Goal: Communication & Community: Answer question/provide support

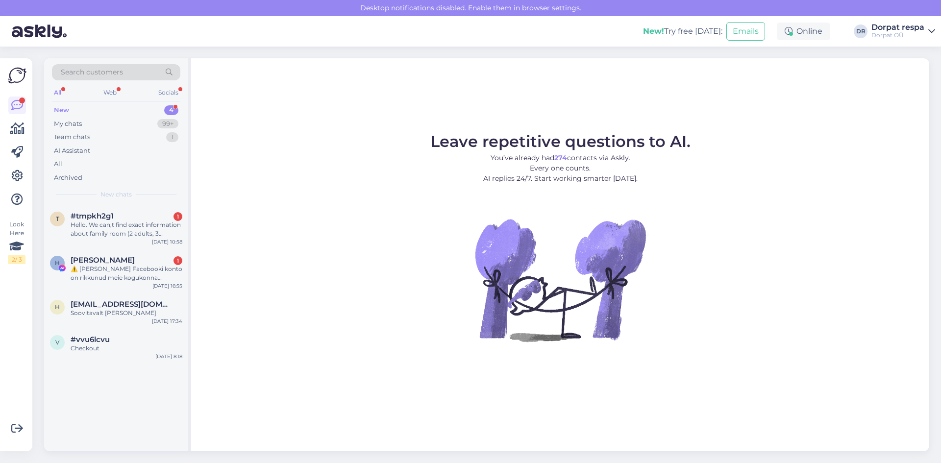
click at [84, 113] on div "New 4" at bounding box center [116, 110] width 128 height 14
click at [89, 347] on div "Checkout" at bounding box center [127, 348] width 112 height 9
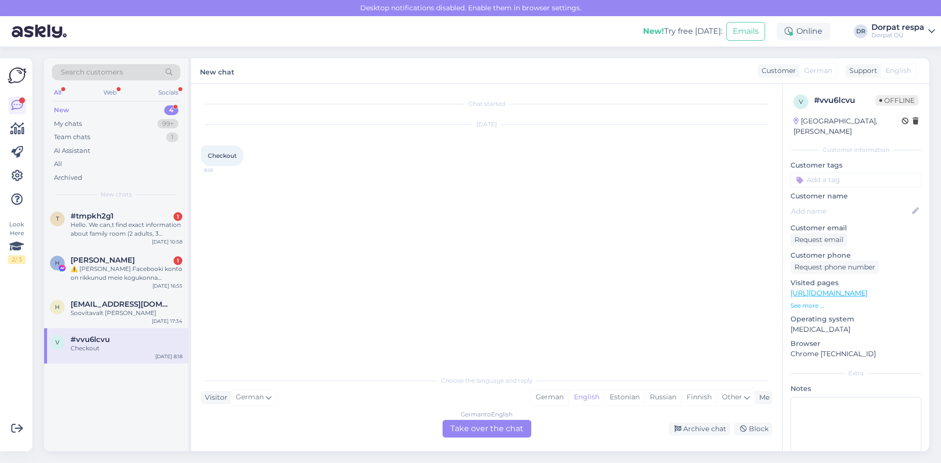
click at [391, 431] on div "German to English Take over the chat" at bounding box center [487, 429] width 89 height 18
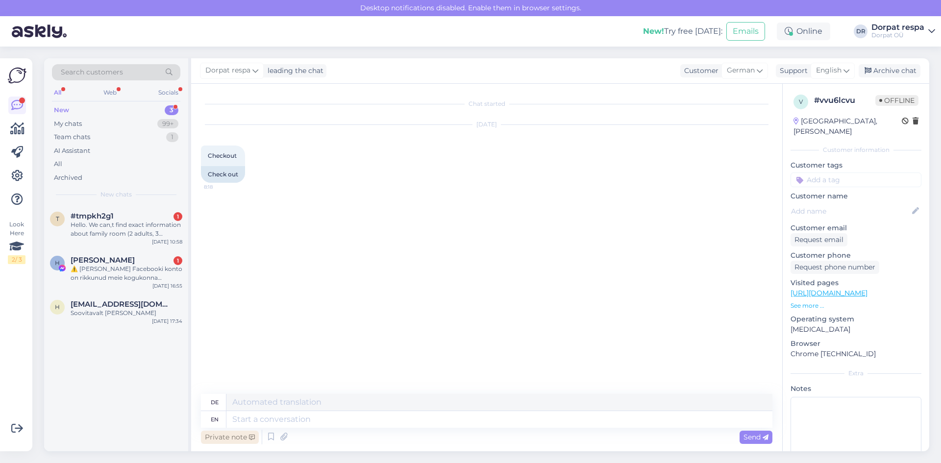
click at [224, 435] on div "Private note" at bounding box center [230, 437] width 58 height 13
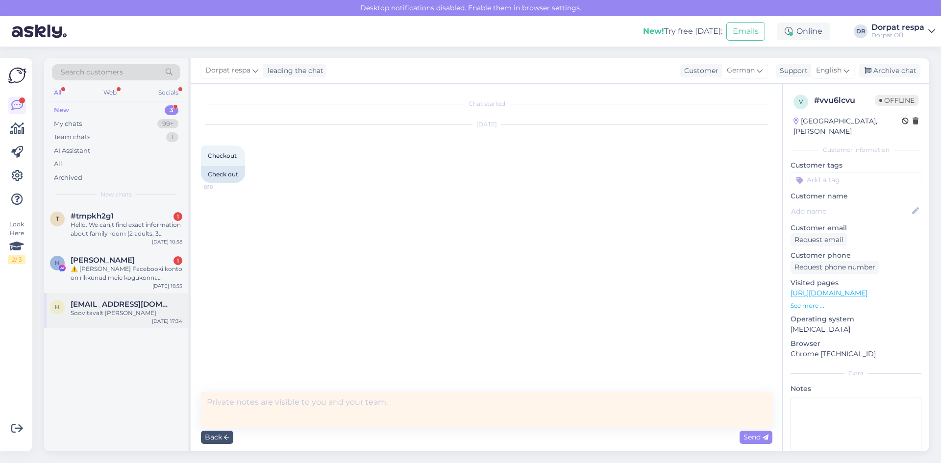
click at [113, 305] on span "[EMAIL_ADDRESS][DOMAIN_NAME]" at bounding box center [122, 304] width 102 height 9
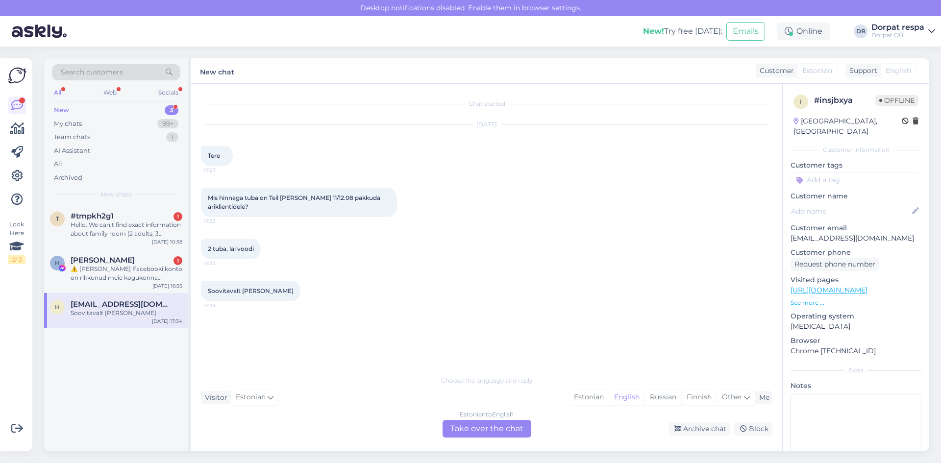
click at [391, 426] on div "Estonian to English Take over the chat" at bounding box center [487, 429] width 89 height 18
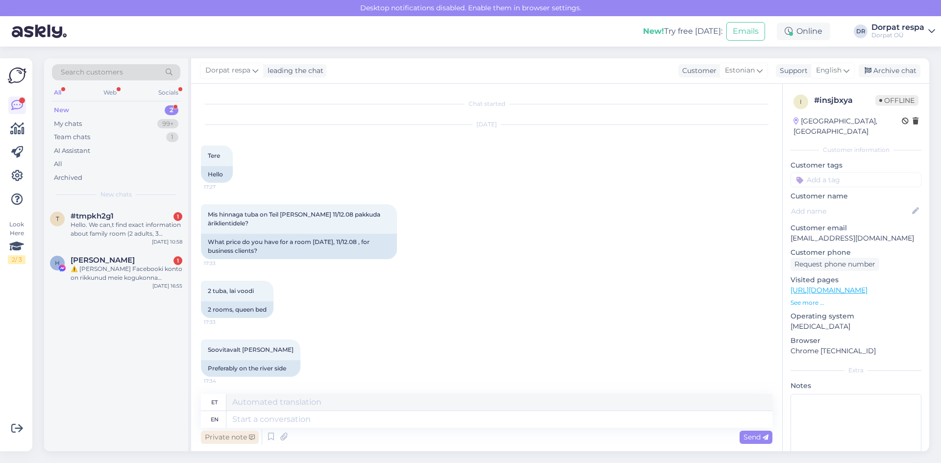
click at [220, 433] on div "Private note" at bounding box center [230, 437] width 58 height 13
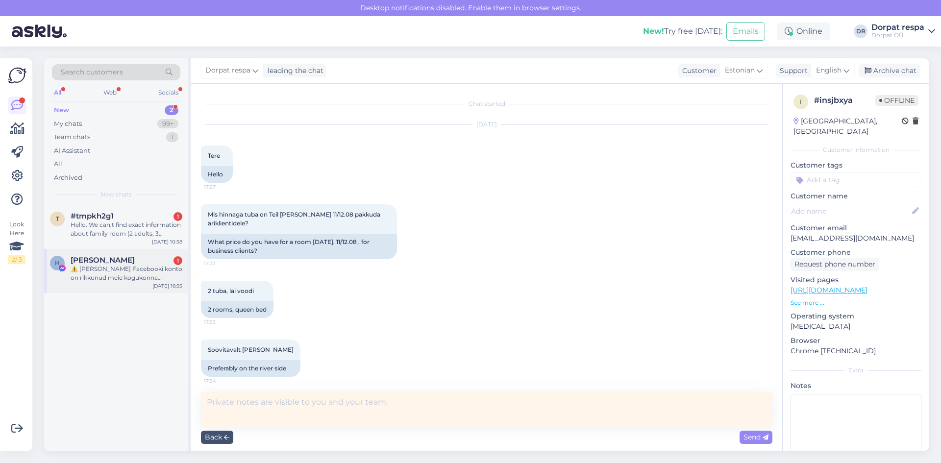
click at [141, 277] on div "⚠️ [PERSON_NAME] Facebooki konto on rikkunud meie kogukonna standardeid. Meie s…" at bounding box center [127, 274] width 112 height 18
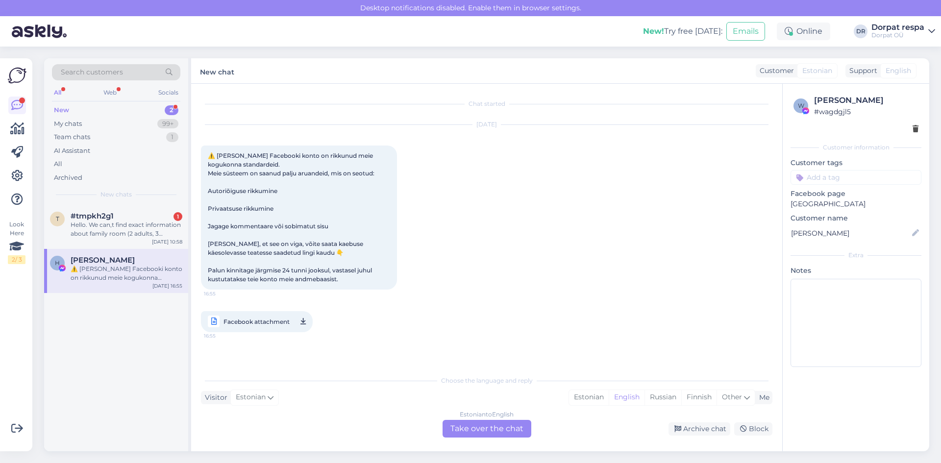
click at [391, 430] on div "Estonian to English Take over the chat" at bounding box center [487, 429] width 89 height 18
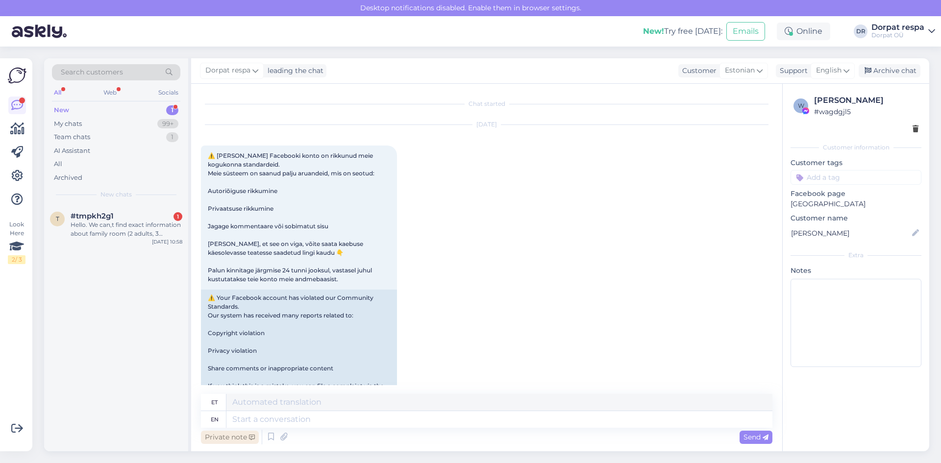
click at [218, 435] on div "Private note" at bounding box center [230, 437] width 58 height 13
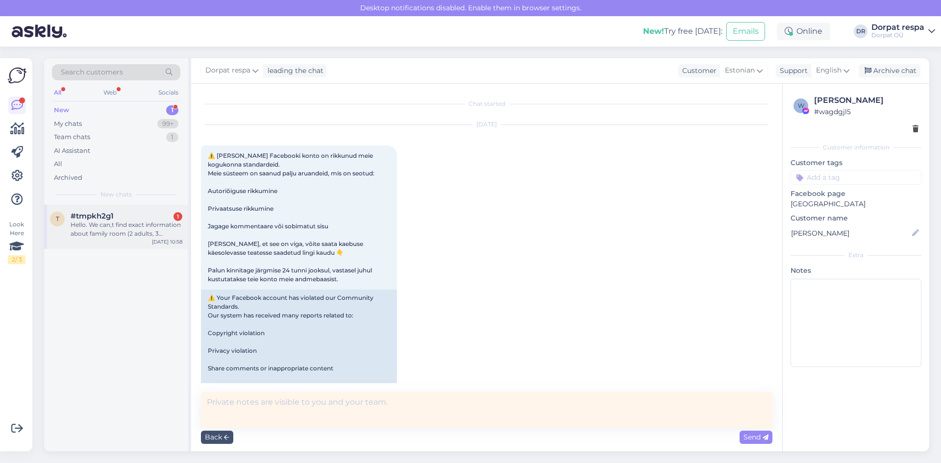
click at [109, 235] on div "Hello. We can,t find exact information about family room (2 adults, 3 children)…" at bounding box center [127, 230] width 112 height 18
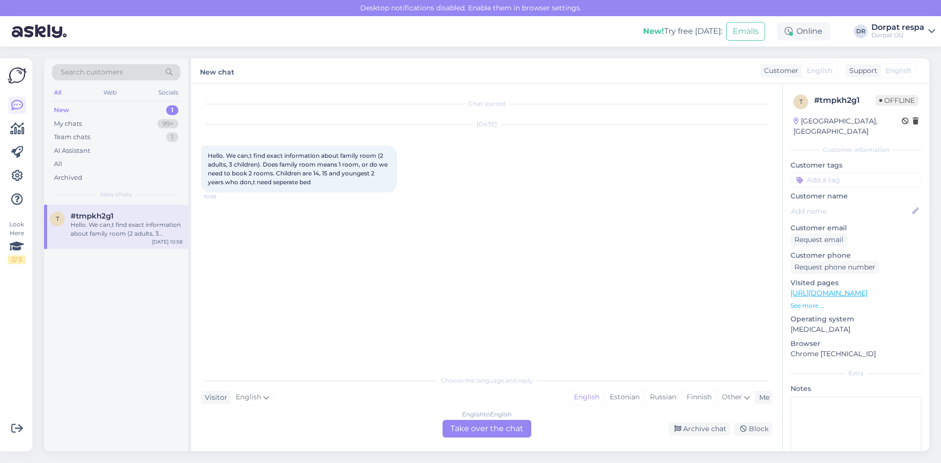
click at [391, 430] on div "English to English Take over the chat" at bounding box center [487, 429] width 89 height 18
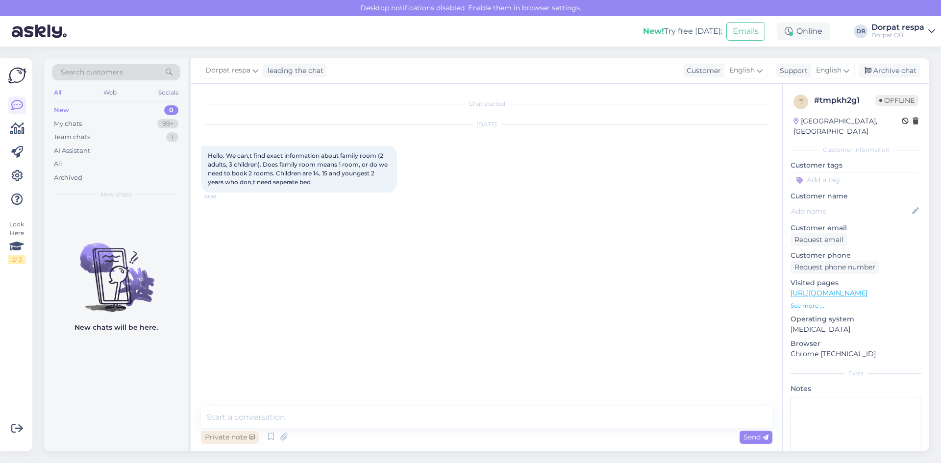
click at [225, 438] on div "Private note" at bounding box center [230, 437] width 58 height 13
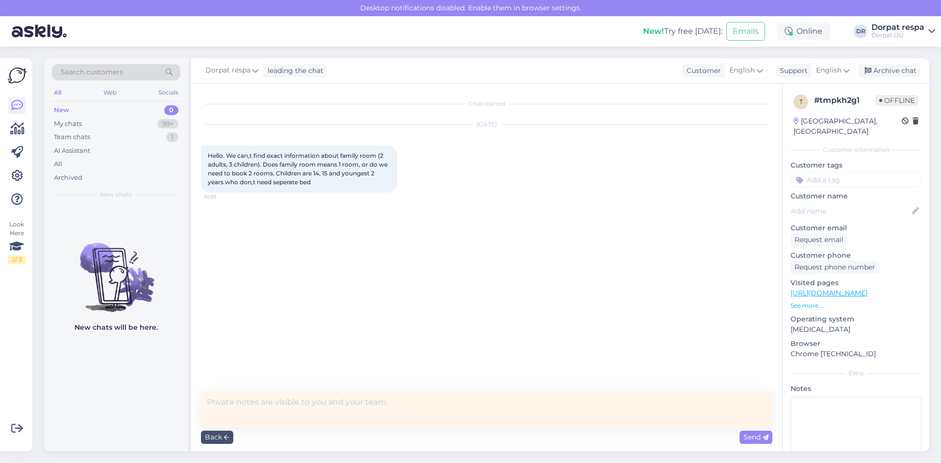
click at [324, 405] on textarea at bounding box center [487, 410] width 572 height 36
type textarea "Hello! One family room mean 2 connected standard rooms, so you need to book jus…"
click at [391, 437] on span "Send" at bounding box center [756, 437] width 25 height 9
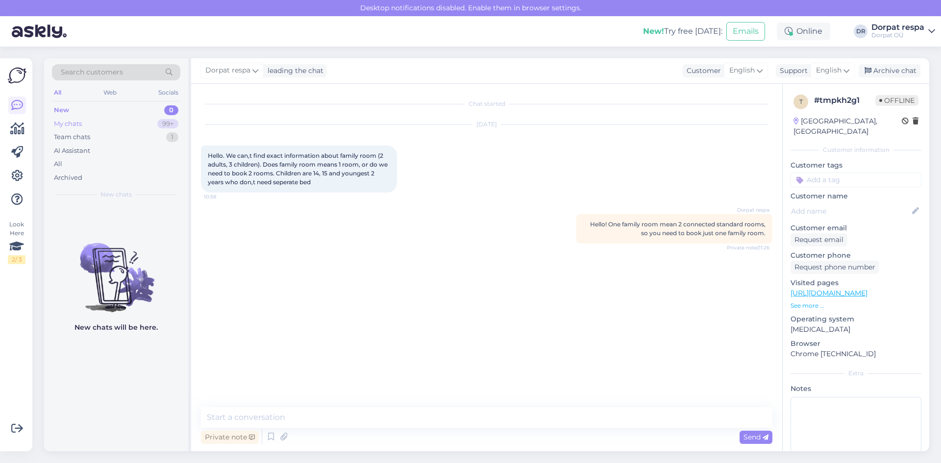
click at [120, 125] on div "My chats 99+" at bounding box center [116, 124] width 128 height 14
